Goal: Task Accomplishment & Management: Use online tool/utility

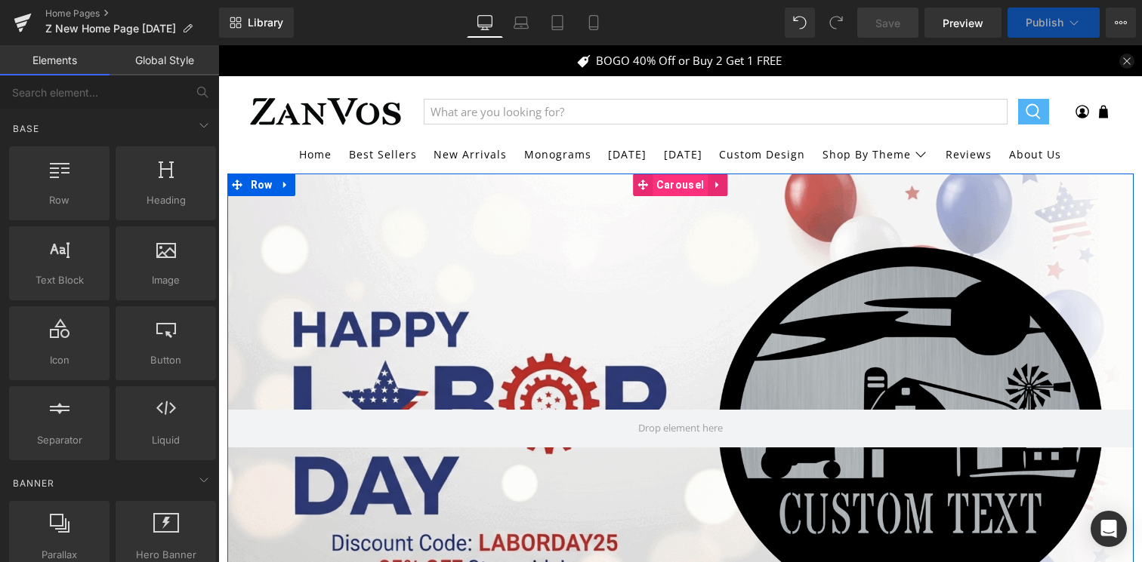
click at [677, 179] on span "Carousel" at bounding box center [679, 185] width 55 height 23
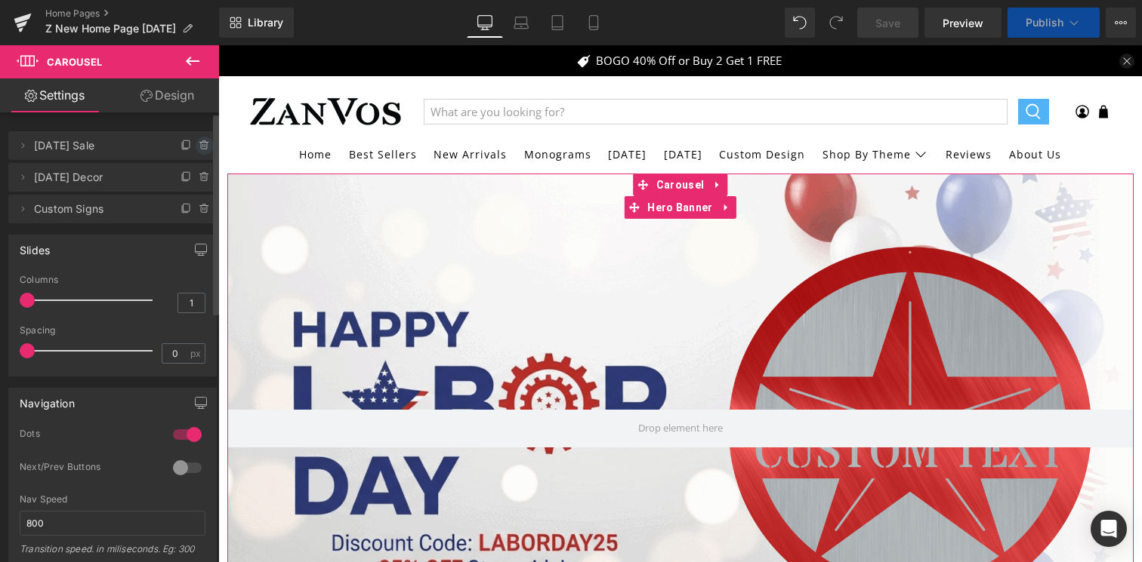
click at [199, 144] on icon at bounding box center [205, 146] width 12 height 12
click at [184, 153] on button "Delete" at bounding box center [189, 147] width 48 height 20
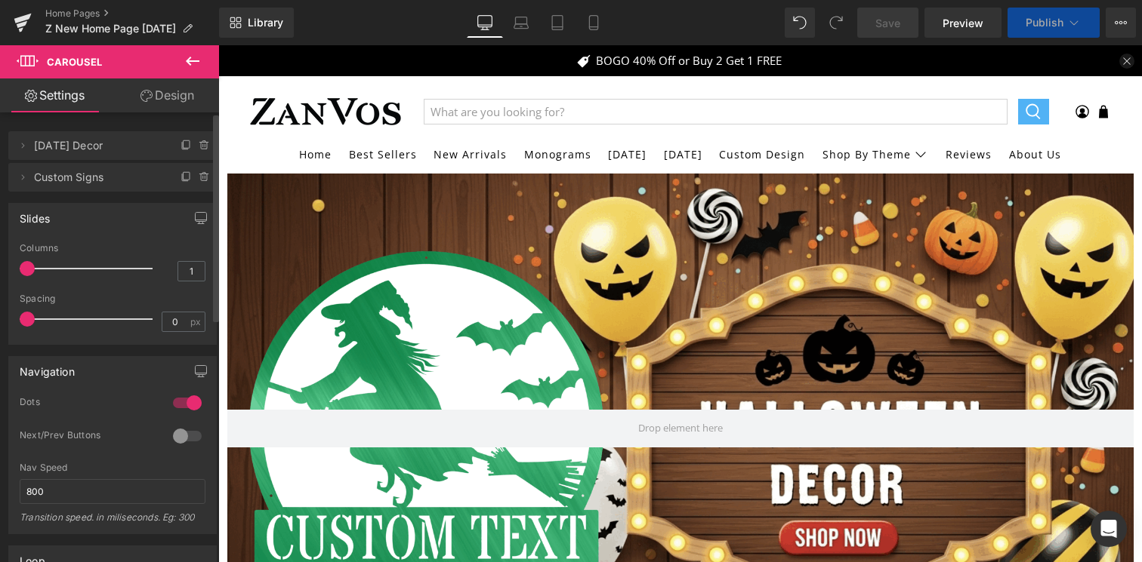
click at [907, 55] on div "BOGO 40% Off or Buy 2 Get 1 FREE" at bounding box center [680, 61] width 901 height 14
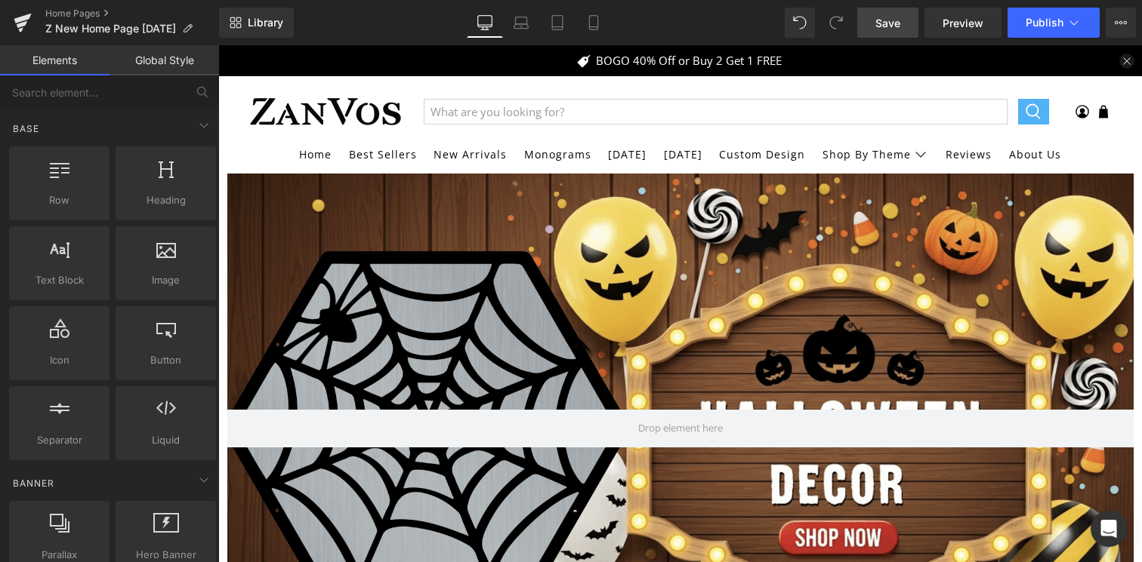
click at [886, 16] on span "Save" at bounding box center [887, 23] width 25 height 16
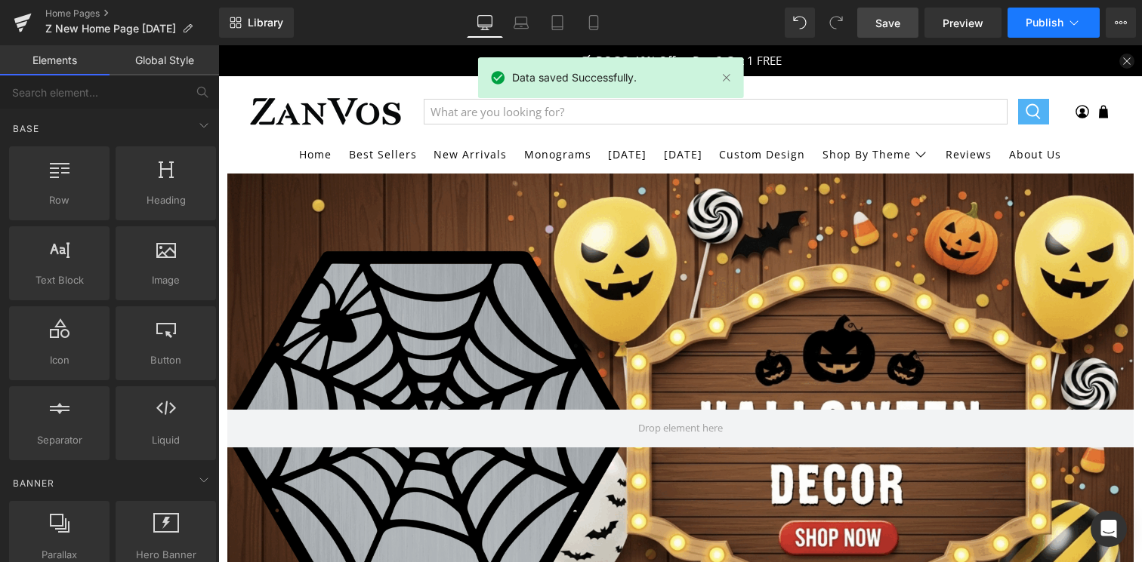
click at [1043, 29] on span "Publish" at bounding box center [1044, 23] width 38 height 12
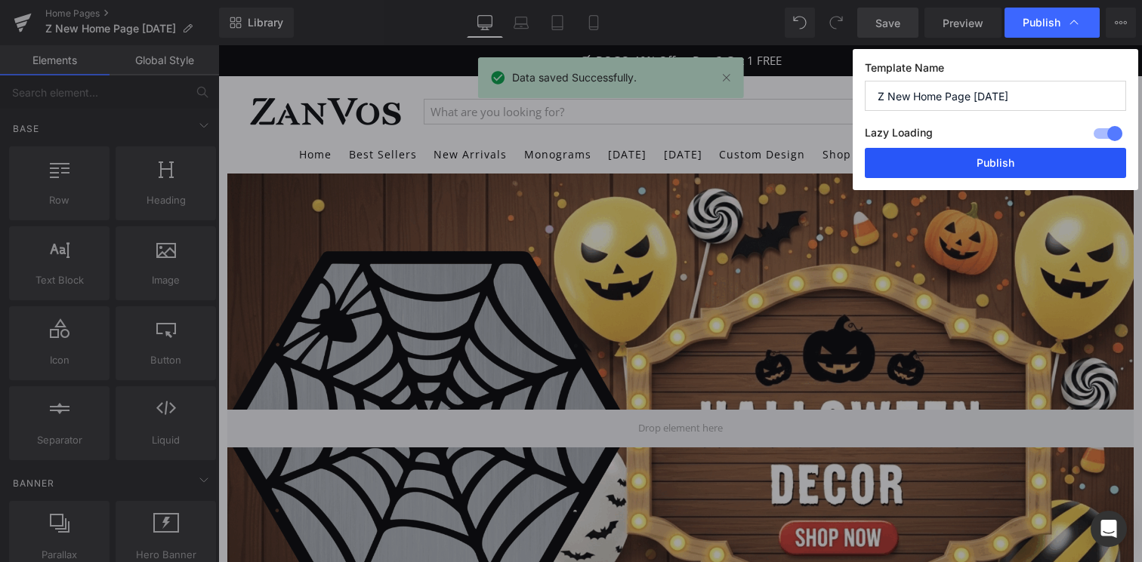
click at [1015, 161] on button "Publish" at bounding box center [994, 163] width 261 height 30
